Goal: Task Accomplishment & Management: Manage account settings

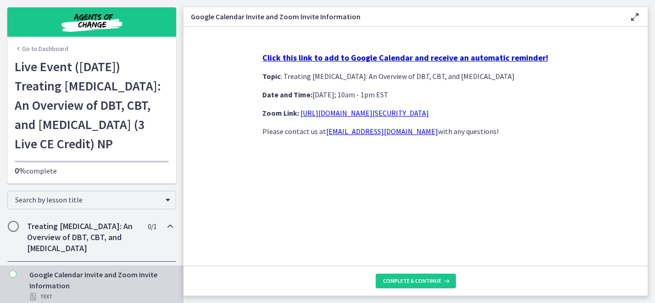
click at [97, 17] on img "Chapters" at bounding box center [92, 22] width 110 height 22
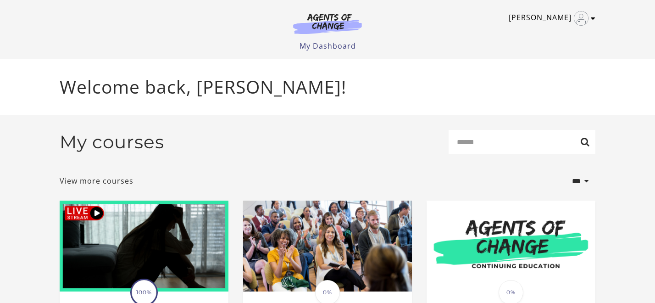
click at [584, 23] on img "Toggle menu" at bounding box center [581, 18] width 15 height 15
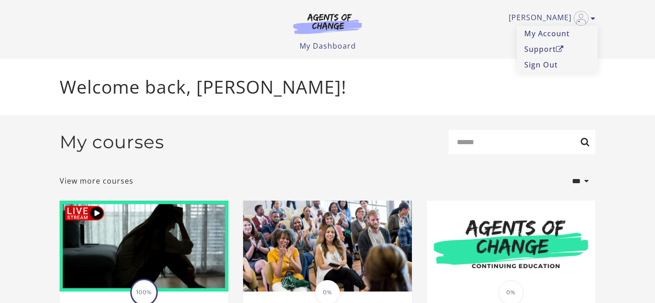
click at [653, 44] on header "Allyson M My Account Support Sign Out Toggle menu Menu My Dashboard My Account …" at bounding box center [327, 29] width 655 height 59
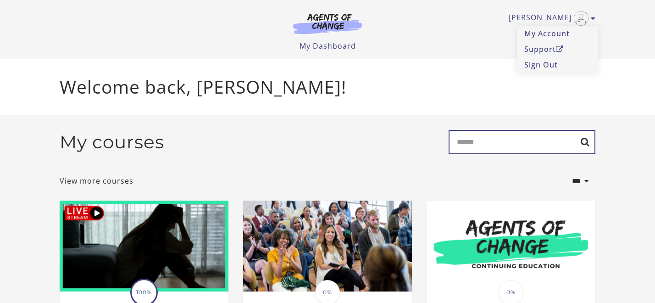
click at [519, 147] on input "Search" at bounding box center [522, 142] width 147 height 24
type input "******"
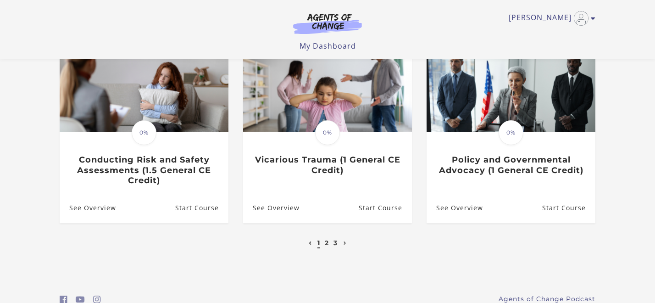
scroll to position [363, 0]
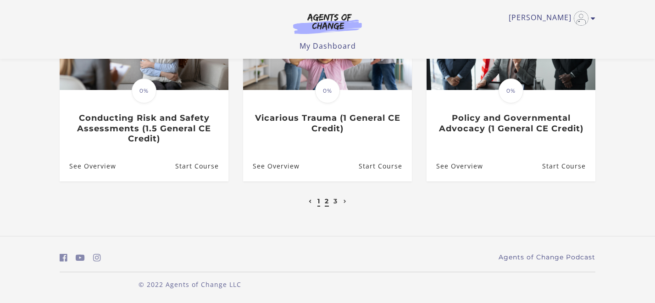
click at [328, 202] on link "2" at bounding box center [327, 201] width 4 height 8
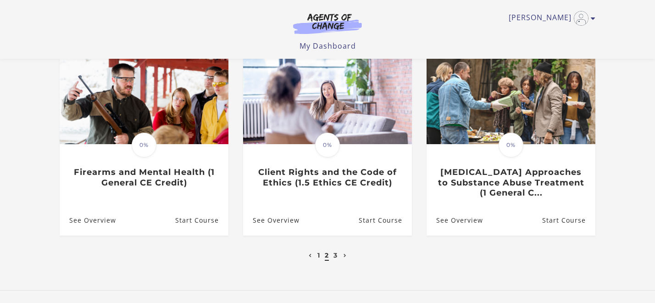
scroll to position [307, 0]
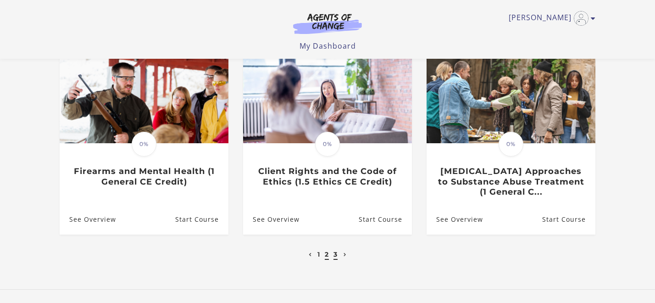
click at [337, 258] on link "3" at bounding box center [336, 254] width 4 height 8
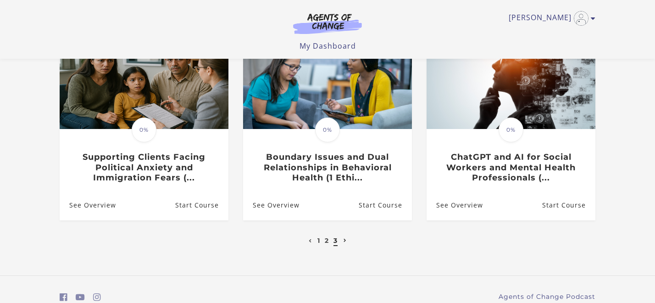
scroll to position [124, 0]
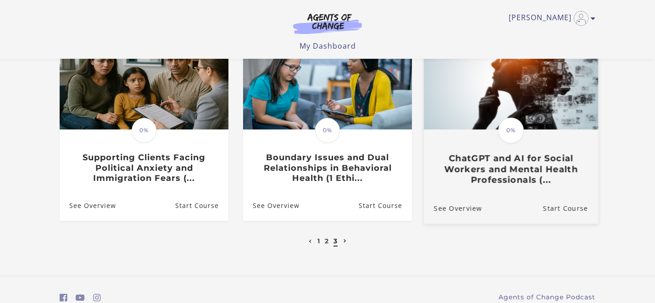
click at [534, 165] on h3 "ChatGPT and AI for Social Workers and Mental Health Professionals (..." at bounding box center [511, 169] width 154 height 32
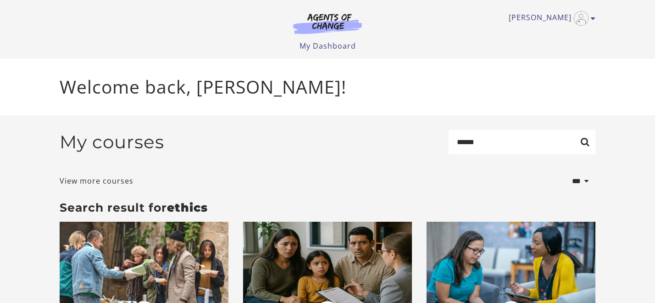
click at [342, 26] on img at bounding box center [328, 23] width 88 height 21
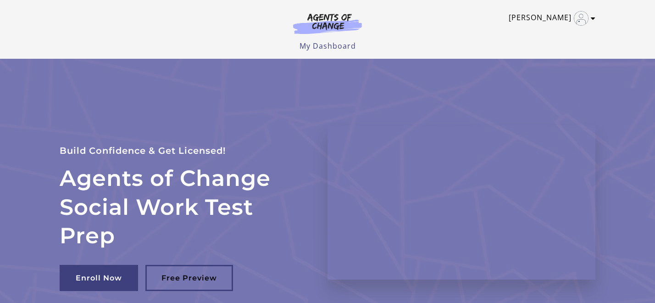
click at [577, 15] on img "Toggle menu" at bounding box center [581, 18] width 15 height 15
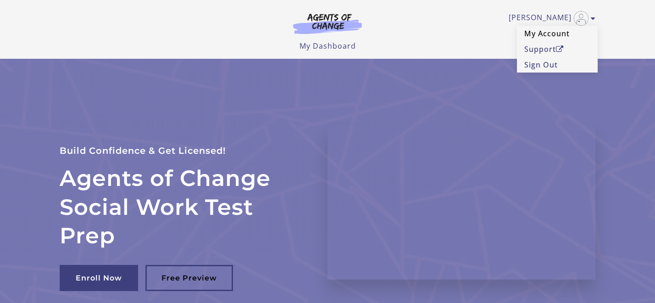
click at [557, 31] on link "My Account" at bounding box center [557, 34] width 81 height 16
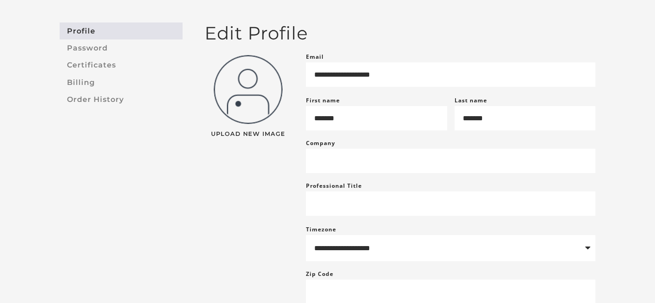
scroll to position [72, 0]
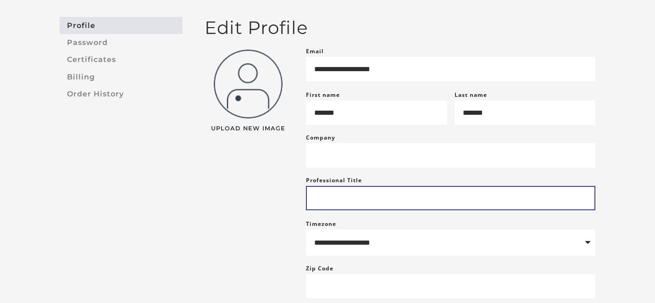
click at [381, 198] on input "Professional Title" at bounding box center [451, 198] width 290 height 24
type input "***"
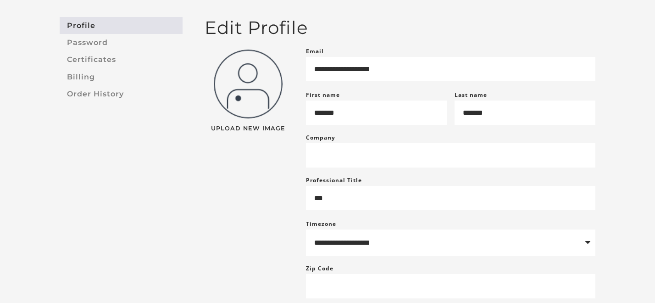
click at [288, 234] on div "Upload New Image" at bounding box center [247, 185] width 101 height 278
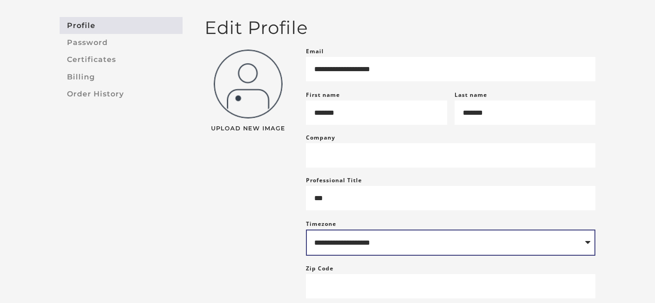
click at [325, 248] on select "**********" at bounding box center [451, 242] width 290 height 27
select select "**********"
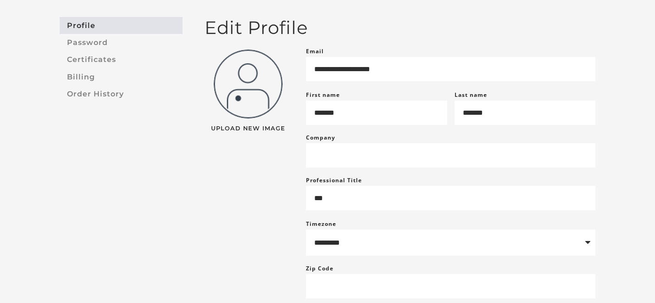
click at [266, 224] on div "Upload New Image" at bounding box center [247, 185] width 101 height 278
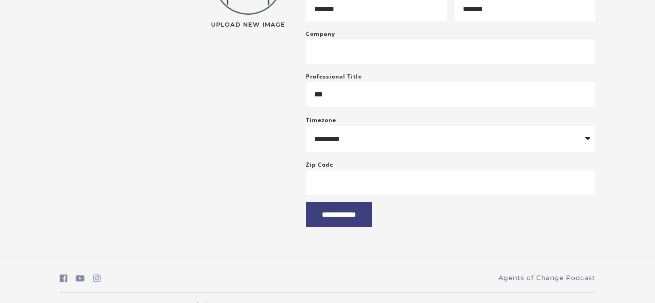
scroll to position [176, 0]
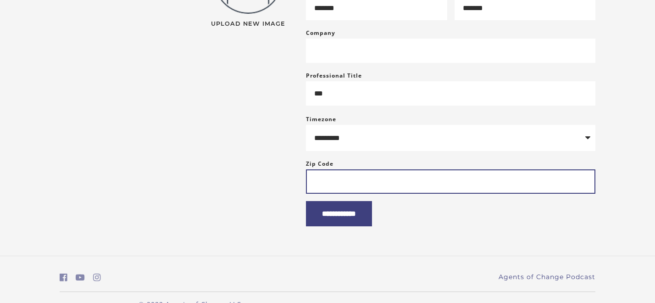
click at [363, 192] on input "Zip Code" at bounding box center [451, 181] width 290 height 24
type input "*****"
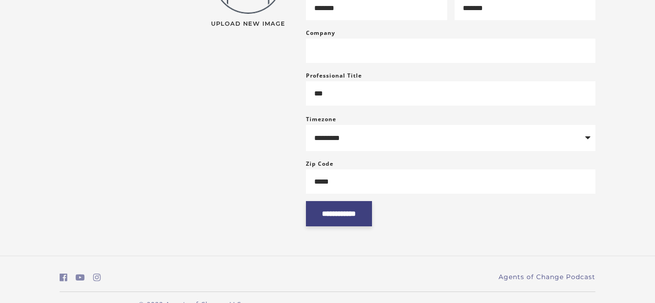
click at [331, 221] on input "**********" at bounding box center [339, 213] width 66 height 25
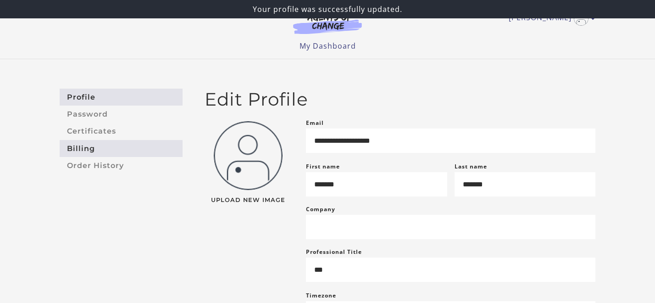
click at [115, 142] on link "Billing" at bounding box center [121, 148] width 123 height 17
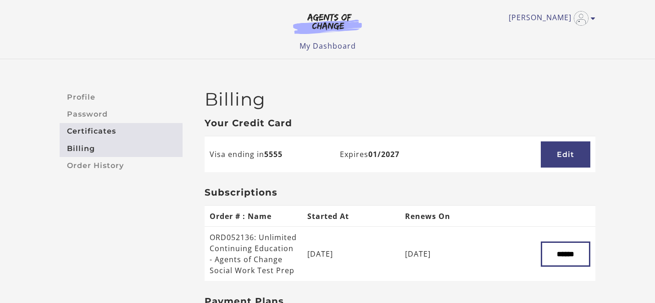
click at [127, 129] on link "Certificates" at bounding box center [121, 131] width 123 height 17
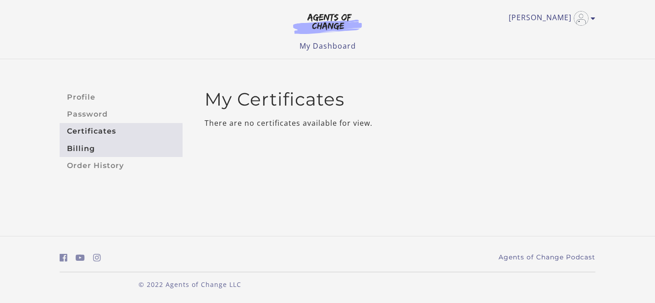
click at [109, 152] on link "Billing" at bounding box center [121, 148] width 123 height 17
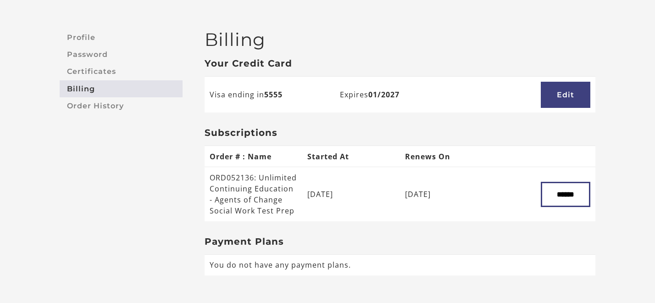
scroll to position [63, 0]
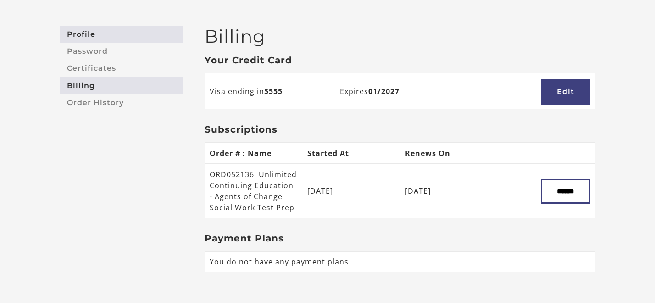
click at [95, 32] on link "Profile" at bounding box center [121, 34] width 123 height 17
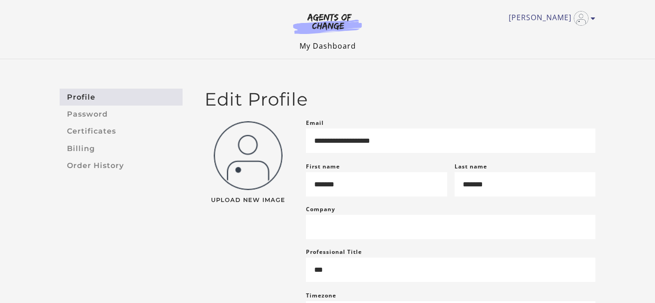
click at [332, 45] on link "My Dashboard" at bounding box center [328, 46] width 56 height 10
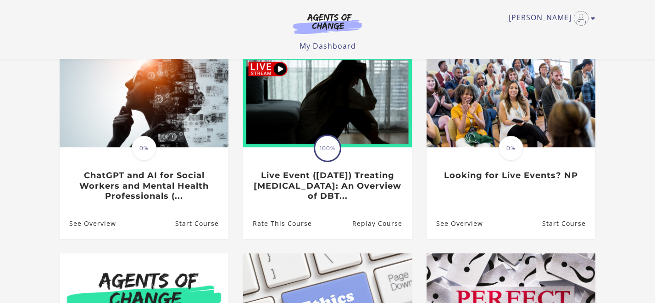
scroll to position [97, 0]
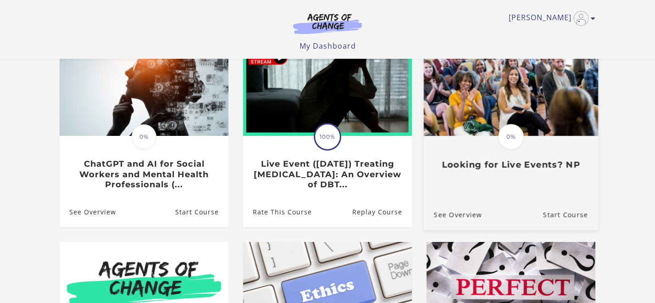
click at [477, 169] on h3 "Looking for Live Events? NP" at bounding box center [511, 165] width 154 height 11
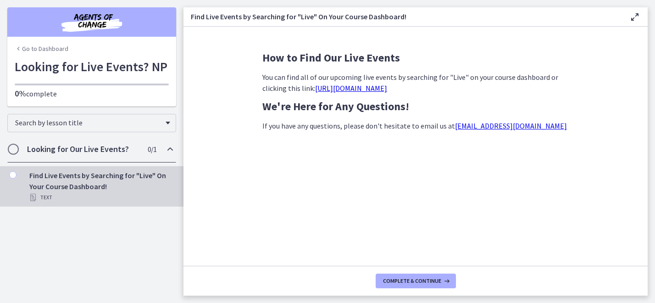
click at [387, 89] on link "[URL][DOMAIN_NAME]" at bounding box center [351, 88] width 72 height 9
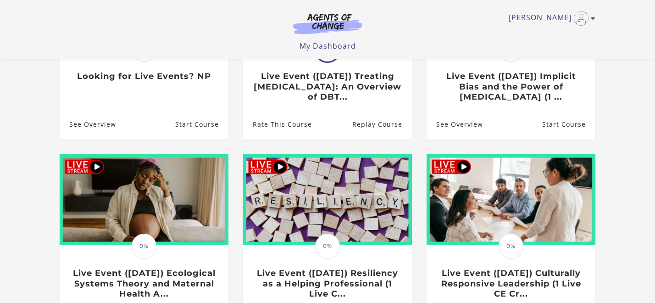
scroll to position [202, 0]
